Goal: Task Accomplishment & Management: Manage account settings

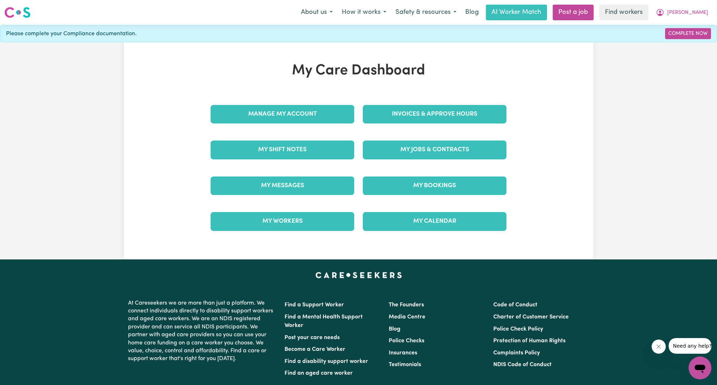
click at [446, 103] on div "Invoices & Approve Hours" at bounding box center [435, 114] width 152 height 36
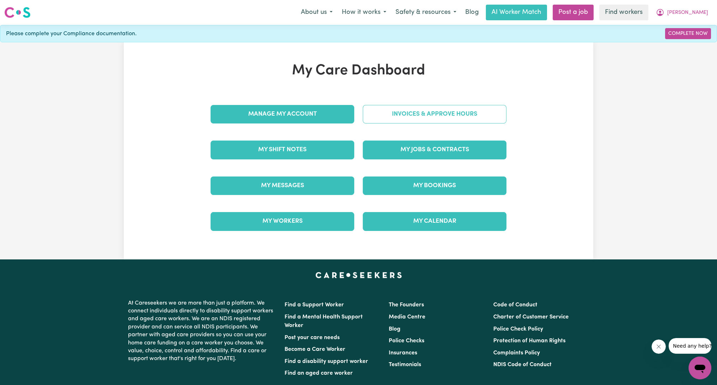
click at [434, 120] on link "Invoices & Approve Hours" at bounding box center [435, 114] width 144 height 19
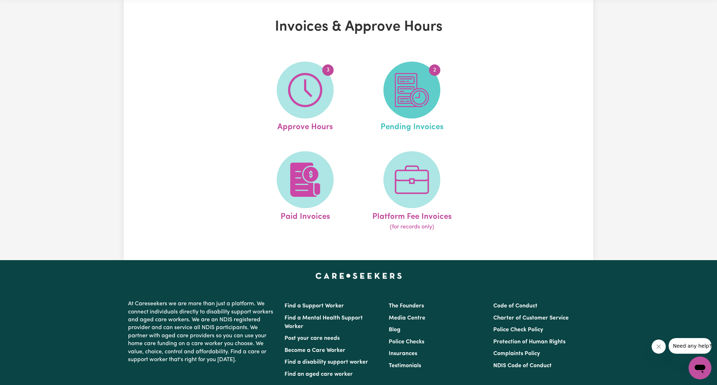
scroll to position [26, 0]
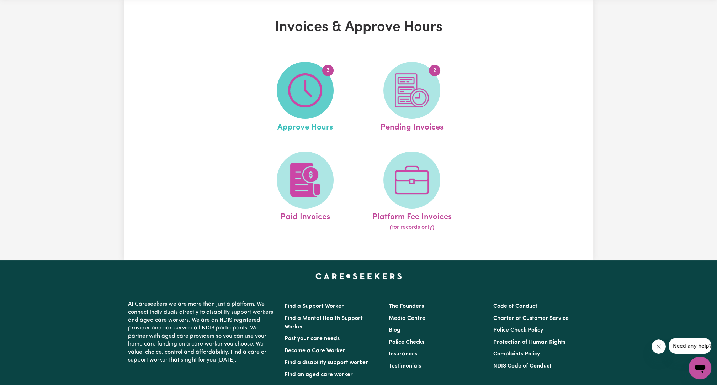
click at [317, 95] on img at bounding box center [305, 90] width 34 height 34
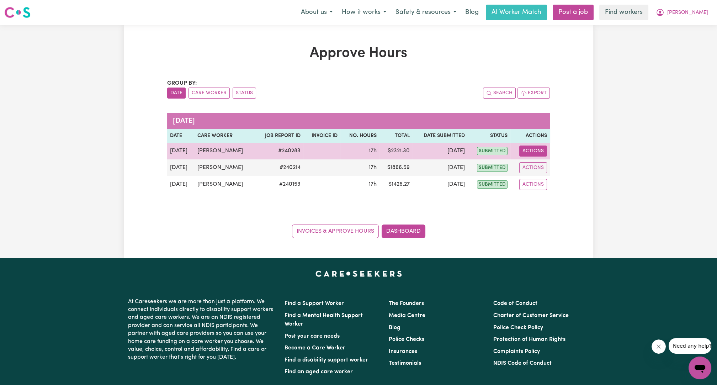
click at [533, 151] on button "Actions" at bounding box center [533, 151] width 28 height 11
click at [532, 163] on link "View Job Report" at bounding box center [550, 167] width 61 height 14
select select "pm"
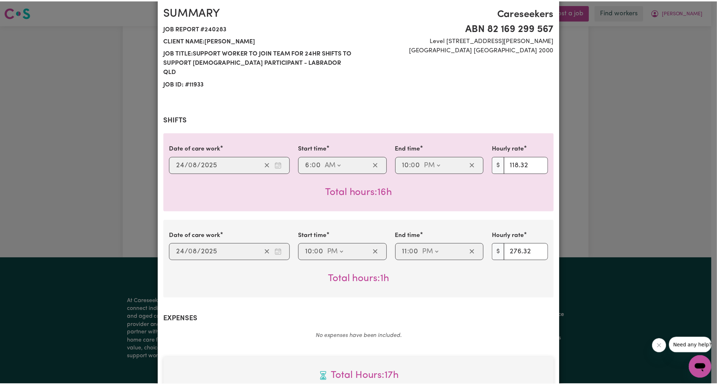
scroll to position [4, 0]
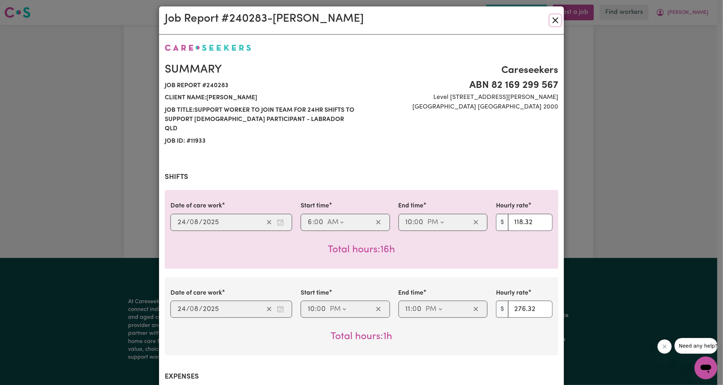
click at [550, 15] on button "Close" at bounding box center [555, 20] width 11 height 11
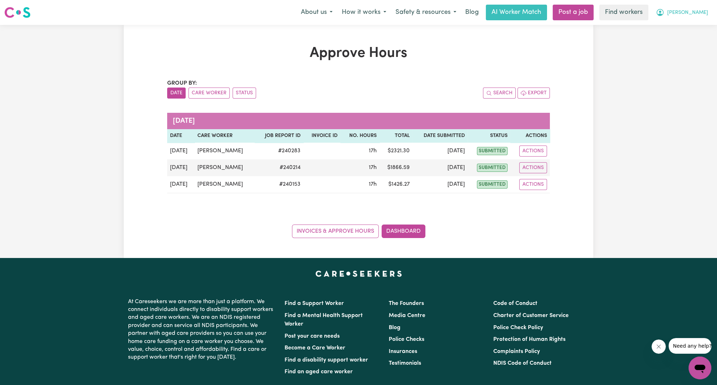
click at [688, 7] on button "[PERSON_NAME]" at bounding box center [682, 12] width 62 height 15
click at [680, 29] on link "My Dashboard" at bounding box center [684, 28] width 56 height 14
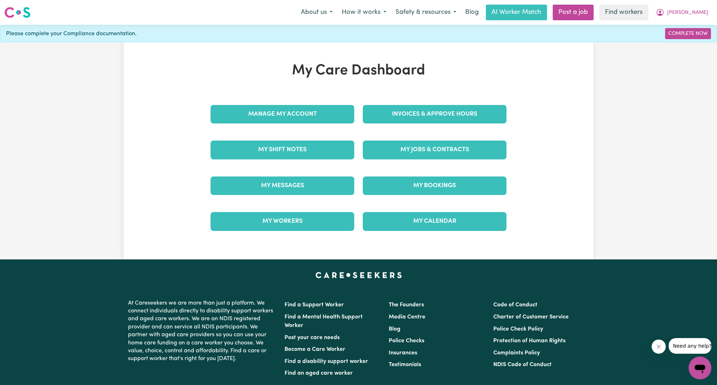
click at [290, 96] on div "Manage My Account" at bounding box center [282, 114] width 152 height 36
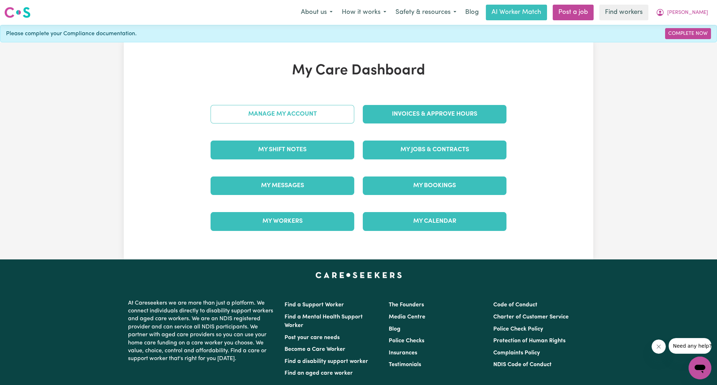
click at [285, 112] on link "Manage My Account" at bounding box center [283, 114] width 144 height 19
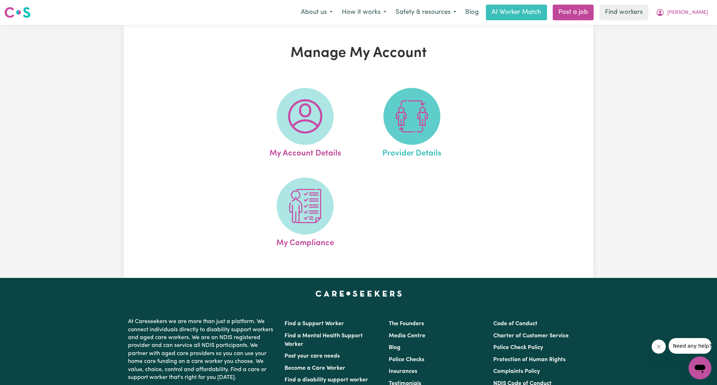
click at [406, 110] on img at bounding box center [412, 116] width 34 height 34
select select "NDIS_FUNDING_AGENCY_MANAGED"
